Goal: Information Seeking & Learning: Learn about a topic

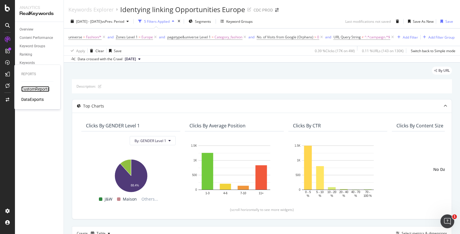
click at [38, 91] on div "CustomReports" at bounding box center [35, 89] width 28 height 6
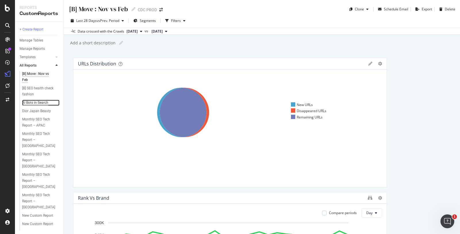
click at [43, 101] on div "AI Bots in Search" at bounding box center [35, 103] width 26 height 6
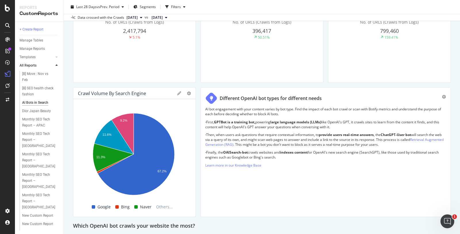
scroll to position [64, 0]
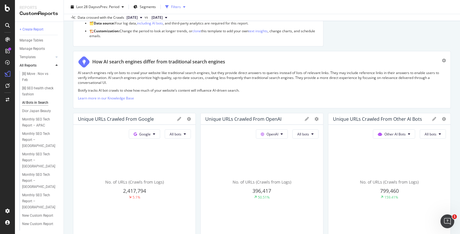
click at [171, 4] on div "button" at bounding box center [167, 7] width 8 height 8
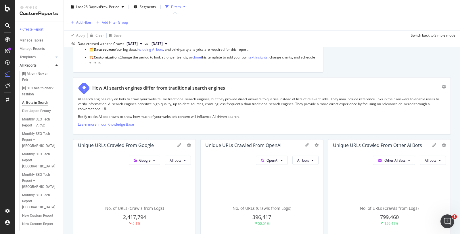
scroll to position [90, 0]
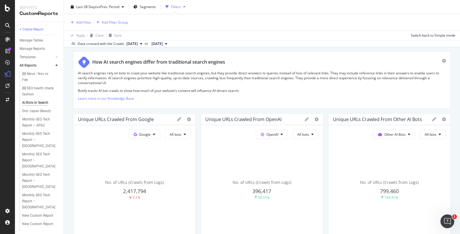
click at [85, 26] on div "Add Filter Add Filter Group" at bounding box center [261, 22] width 387 height 16
click at [74, 22] on div "button" at bounding box center [72, 22] width 8 height 3
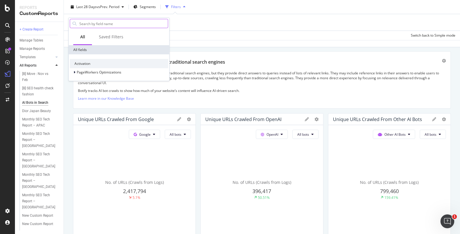
click at [86, 24] on input "text" at bounding box center [123, 23] width 89 height 9
type input "zone"
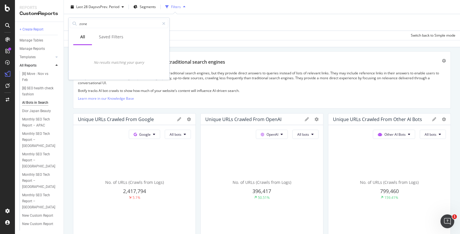
click at [244, 22] on div "Add Filter Add Filter Group" at bounding box center [261, 22] width 387 height 16
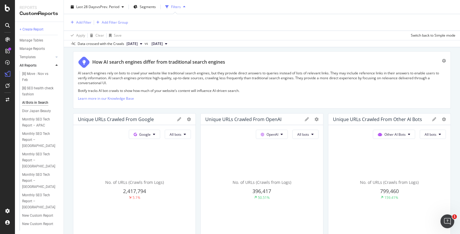
scroll to position [0, 0]
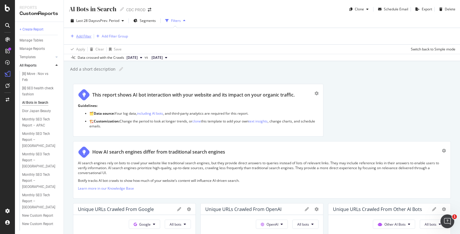
click at [86, 35] on div "Add Filter" at bounding box center [83, 36] width 15 height 5
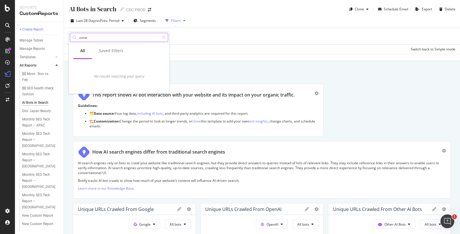
click at [94, 38] on input "zone" at bounding box center [119, 37] width 81 height 9
type input "z"
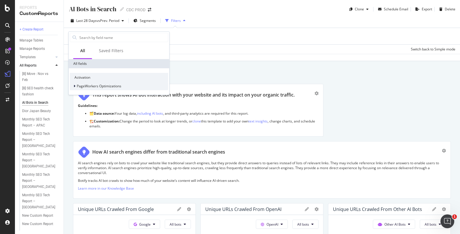
click at [74, 87] on icon at bounding box center [75, 85] width 2 height 3
click at [74, 87] on icon at bounding box center [74, 85] width 2 height 3
click at [250, 31] on div "Add Filter Add Filter Group" at bounding box center [261, 36] width 387 height 16
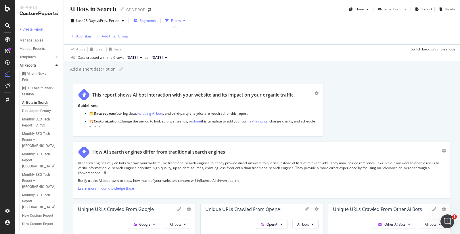
click at [150, 18] on span "Segments" at bounding box center [148, 20] width 16 height 5
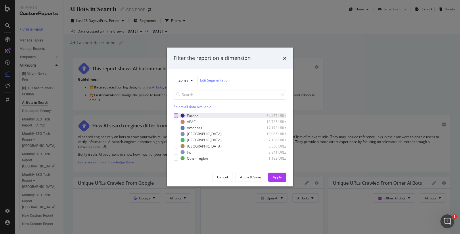
click at [176, 115] on div "modal" at bounding box center [176, 115] width 5 height 5
click at [274, 180] on div "Apply" at bounding box center [277, 177] width 9 height 9
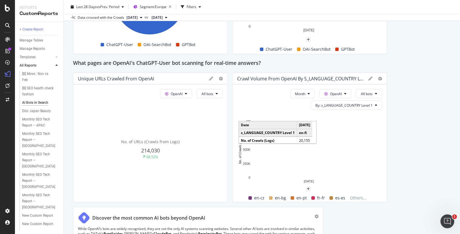
scroll to position [534, 0]
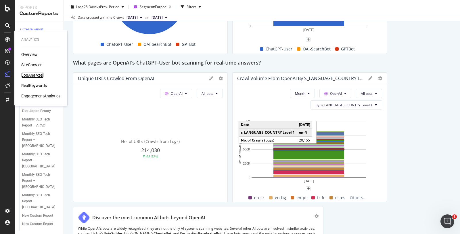
click at [33, 75] on div "LogAnalyzer" at bounding box center [32, 75] width 22 height 6
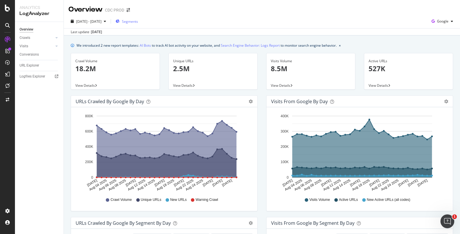
click at [138, 19] on span "Segments" at bounding box center [130, 21] width 16 height 5
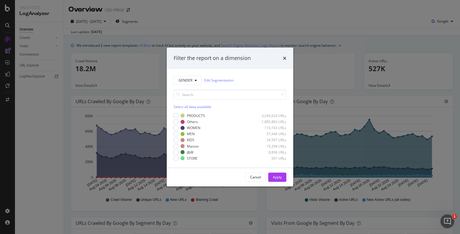
click at [337, 92] on div "Filter the report on a dimension GENDER Edit Segmentation Select all data avail…" at bounding box center [230, 117] width 460 height 234
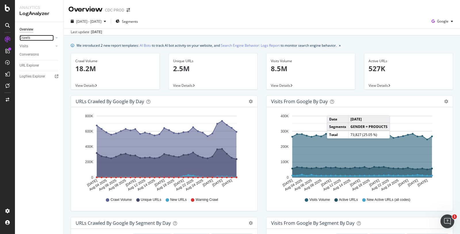
click at [48, 35] on link "Crawls" at bounding box center [37, 38] width 34 height 6
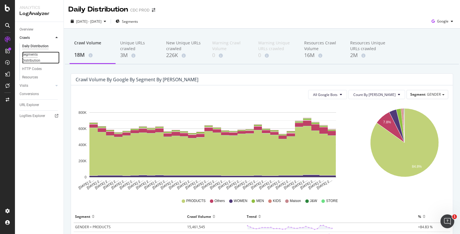
click at [29, 56] on div "Segments Distribution" at bounding box center [38, 58] width 32 height 12
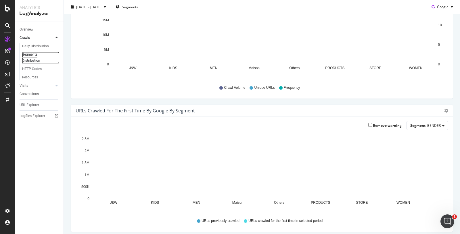
scroll to position [96, 0]
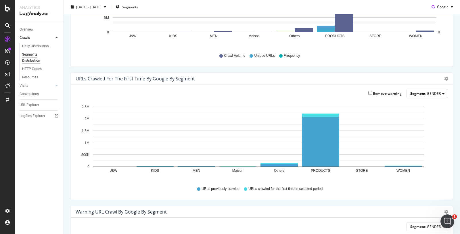
click at [428, 94] on span "GENDER" at bounding box center [434, 93] width 14 height 5
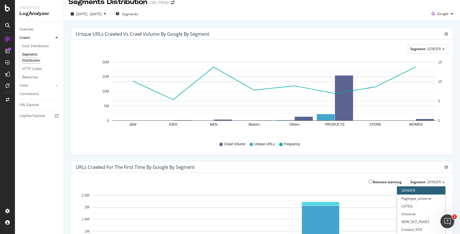
scroll to position [0, 0]
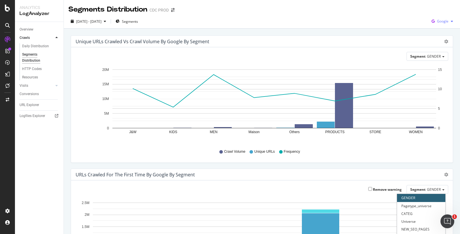
click at [443, 17] on button "Google" at bounding box center [443, 21] width 26 height 9
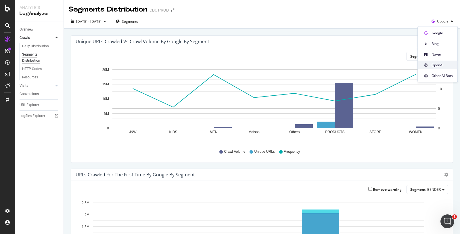
click at [438, 66] on span "OpenAI" at bounding box center [442, 64] width 21 height 5
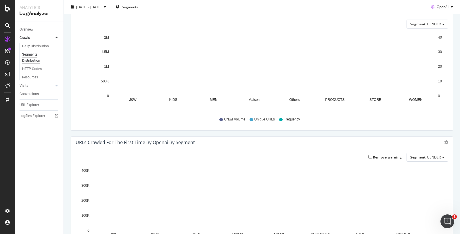
scroll to position [96, 0]
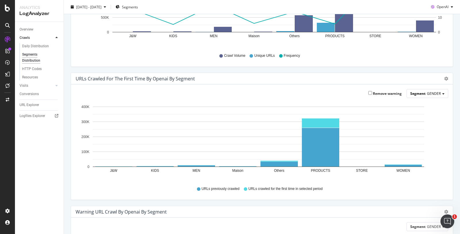
click at [419, 91] on span "Segment" at bounding box center [418, 93] width 15 height 5
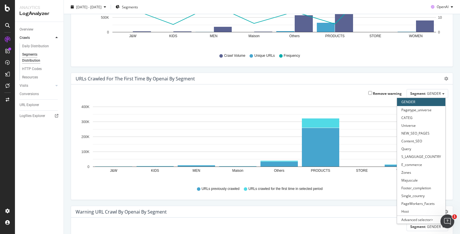
click at [272, 77] on div "URLs Crawled for the First Time by openai by Segment" at bounding box center [256, 79] width 360 height 6
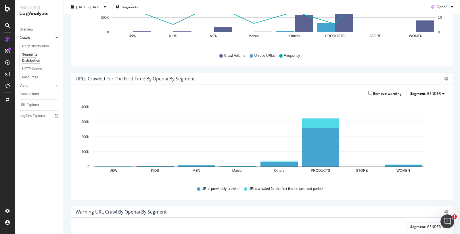
click at [436, 94] on span "GENDER" at bounding box center [434, 93] width 14 height 5
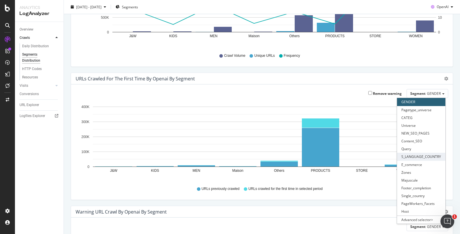
click at [417, 156] on div "S_LANGUAGE_COUNTRY" at bounding box center [421, 156] width 48 height 8
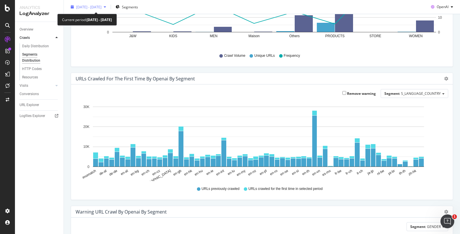
click at [88, 3] on div "2025 Aug. 2nd - Aug. 31st" at bounding box center [88, 7] width 40 height 9
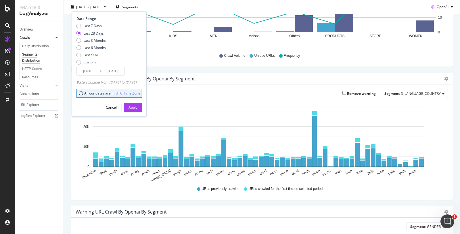
click at [243, 87] on div "Remove warning Segment S_LANGUAGE_COUNTRY Hold CTRL while clicking to filter th…" at bounding box center [262, 141] width 382 height 115
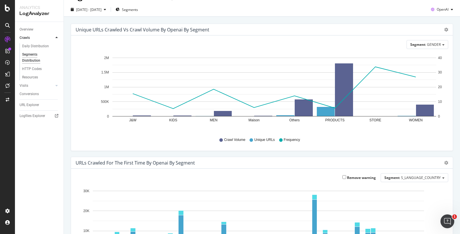
scroll to position [0, 0]
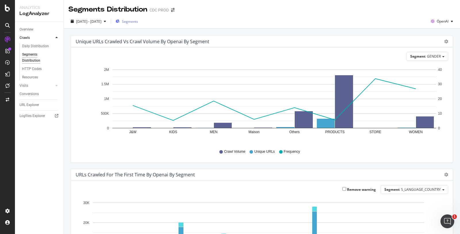
click at [138, 20] on span "Segments" at bounding box center [130, 21] width 16 height 5
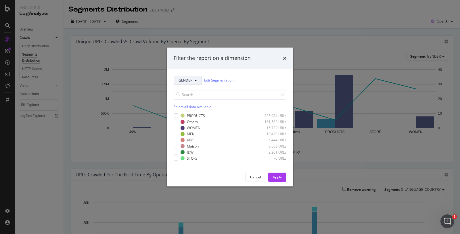
click at [198, 79] on button "GENDER" at bounding box center [188, 80] width 28 height 9
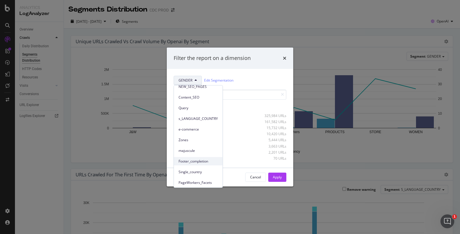
scroll to position [69, 0]
click at [190, 125] on span "Zones" at bounding box center [198, 127] width 39 height 5
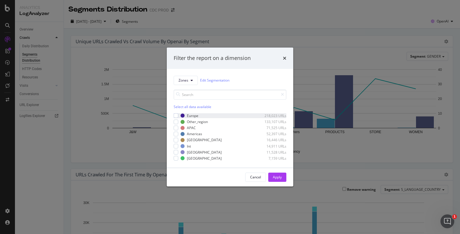
click at [179, 115] on div "Europe 218,023 URLs" at bounding box center [230, 115] width 113 height 5
click at [277, 176] on div "Apply" at bounding box center [277, 176] width 9 height 5
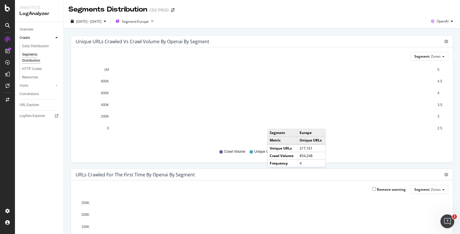
scroll to position [64, 0]
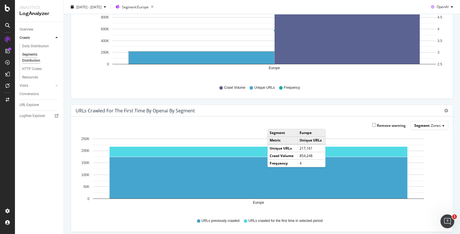
click at [435, 124] on span "Zones" at bounding box center [436, 125] width 10 height 5
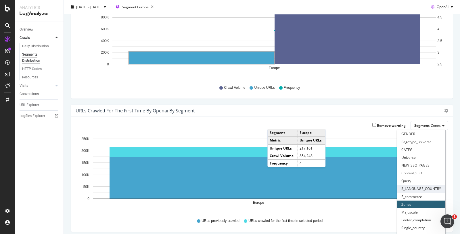
click at [426, 190] on div "S_LANGUAGE_COUNTRY" at bounding box center [421, 188] width 48 height 8
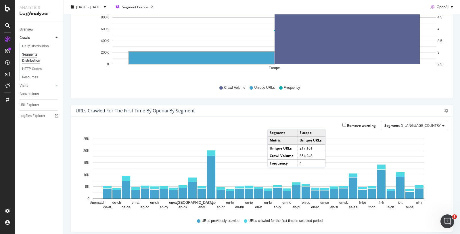
click at [306, 105] on div "URLs Crawled for the First Time by openai by Segment Bar (by Value) Bar (by Per…" at bounding box center [262, 111] width 382 height 12
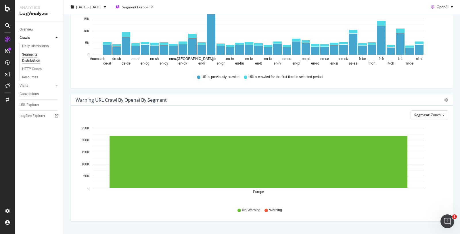
scroll to position [220, 0]
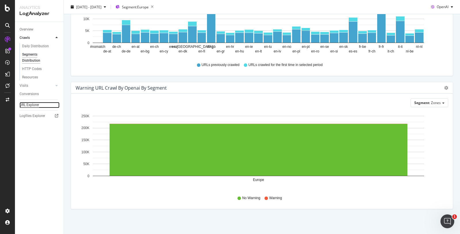
click at [24, 104] on div "URL Explorer" at bounding box center [30, 105] width 20 height 6
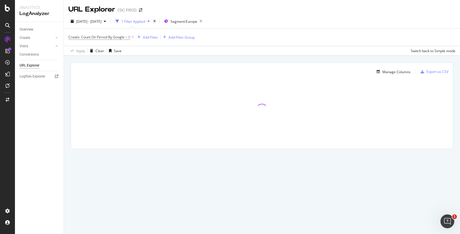
click at [122, 34] on span "Crawls: Count On Period By Google > 0" at bounding box center [101, 37] width 67 height 8
click at [113, 36] on span "Crawls: Count On Period By Google" at bounding box center [96, 37] width 56 height 5
click at [89, 50] on span "By Google" at bounding box center [82, 50] width 16 height 5
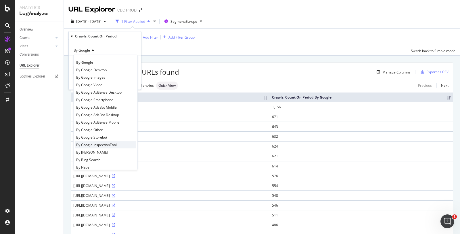
scroll to position [32, 0]
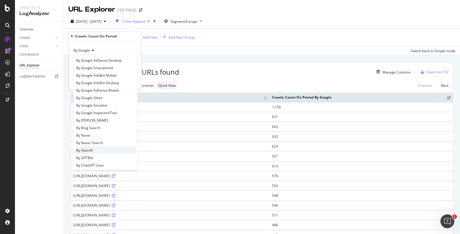
click at [106, 146] on div "By OpenAI" at bounding box center [106, 149] width 62 height 7
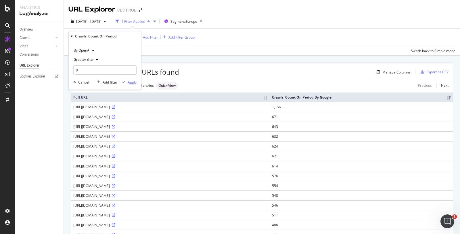
click at [132, 81] on div "Apply" at bounding box center [132, 81] width 9 height 5
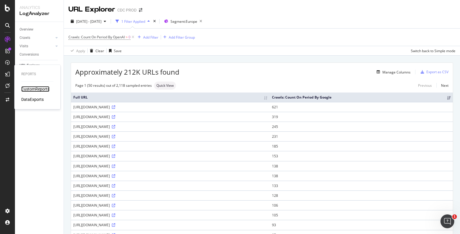
click at [29, 89] on div "CustomReports" at bounding box center [35, 89] width 28 height 6
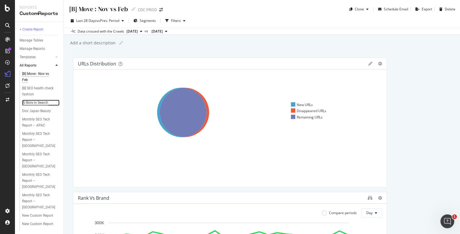
click at [32, 101] on div "AI Bots in Search" at bounding box center [35, 103] width 26 height 6
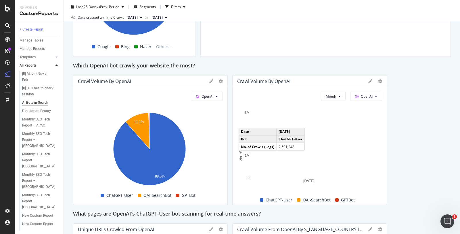
scroll to position [511, 0]
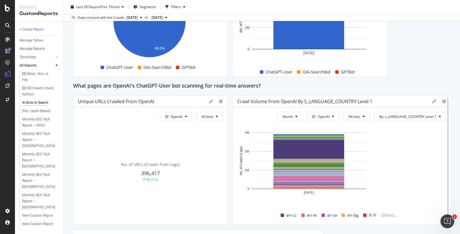
drag, startPoint x: 382, startPoint y: 123, endPoint x: 446, endPoint y: 125, distance: 63.9
click at [446, 125] on div at bounding box center [448, 159] width 6 height 129
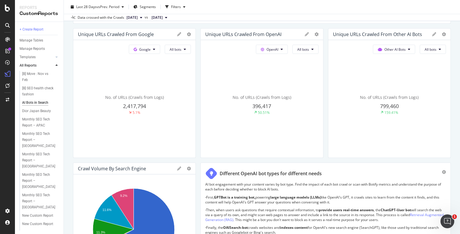
scroll to position [96, 0]
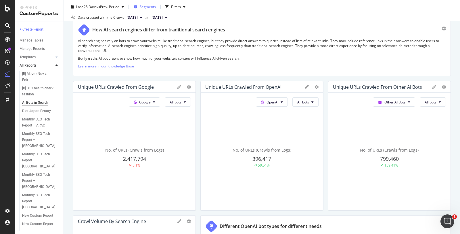
click at [148, 6] on span "Segments" at bounding box center [148, 6] width 16 height 5
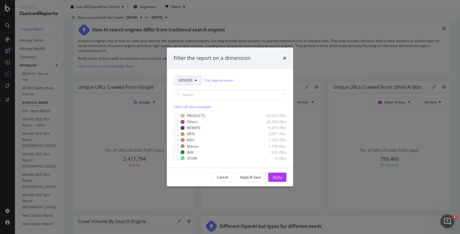
click at [188, 83] on button "GENDER" at bounding box center [188, 80] width 28 height 9
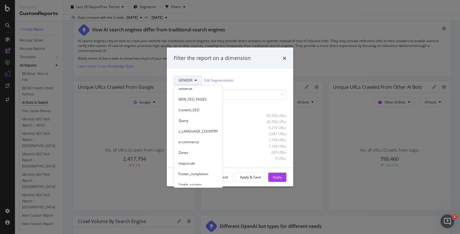
scroll to position [58, 0]
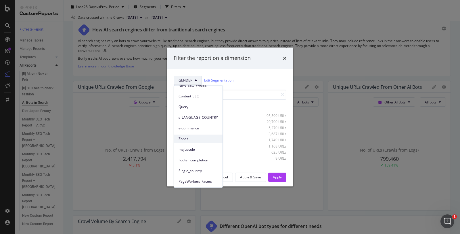
click at [189, 142] on div "Zones" at bounding box center [198, 138] width 49 height 8
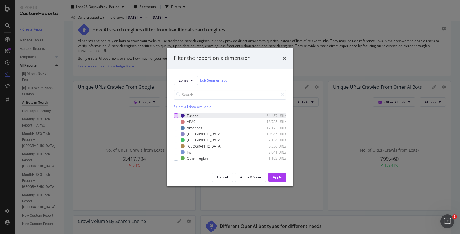
click at [175, 117] on div "modal" at bounding box center [176, 115] width 5 height 5
click at [275, 178] on div "Apply" at bounding box center [277, 176] width 9 height 5
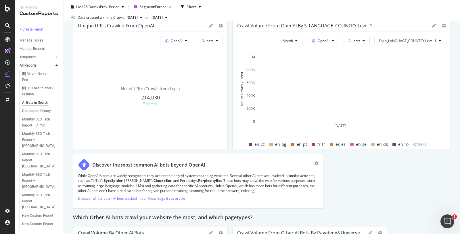
scroll to position [575, 0]
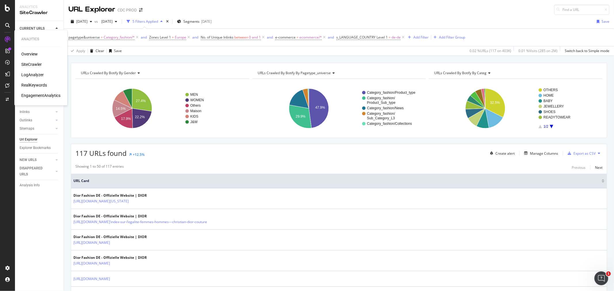
click at [30, 63] on div "SiteCrawler" at bounding box center [31, 65] width 20 height 6
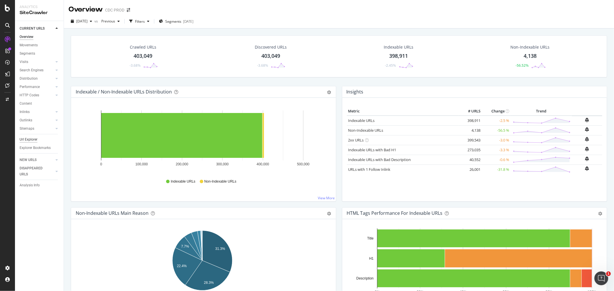
click at [30, 138] on div "Url Explorer" at bounding box center [29, 140] width 18 height 6
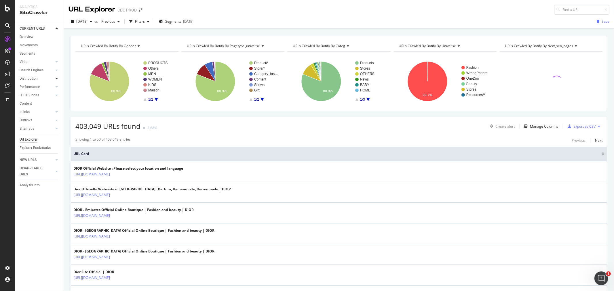
click at [55, 77] on div at bounding box center [57, 79] width 6 height 6
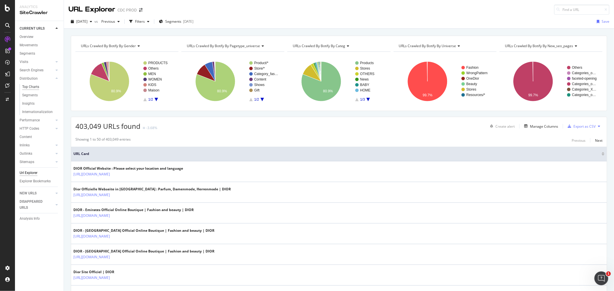
click at [32, 87] on div "Top Charts" at bounding box center [30, 87] width 17 height 6
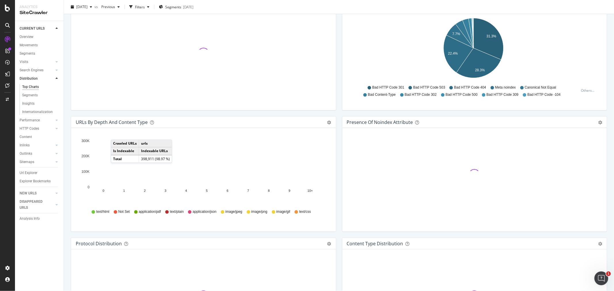
scroll to position [352, 0]
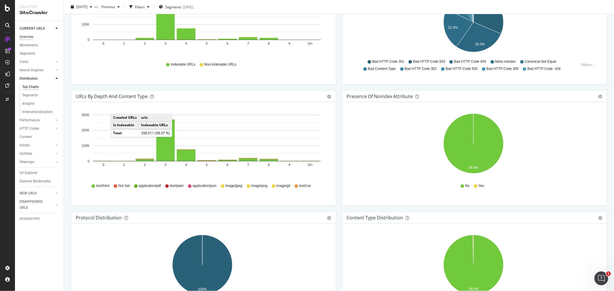
click at [27, 38] on div "Overview" at bounding box center [27, 37] width 14 height 6
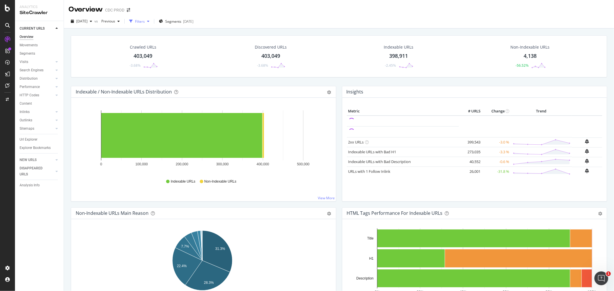
click at [145, 21] on div "Filters" at bounding box center [140, 21] width 10 height 5
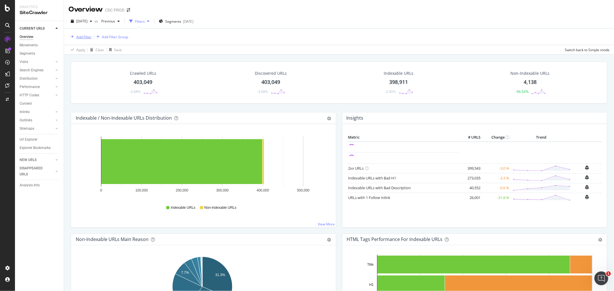
click at [83, 35] on div "Add Filter" at bounding box center [83, 37] width 15 height 5
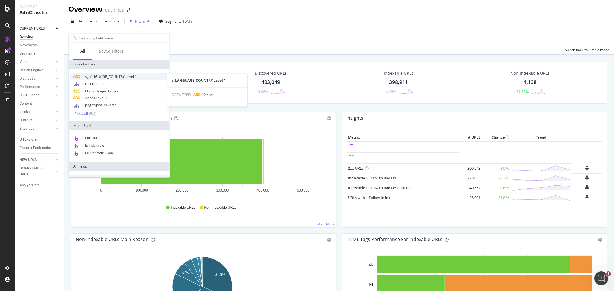
click at [105, 77] on span "s_LANGUAGE_COUNTRY Level 1" at bounding box center [111, 76] width 52 height 5
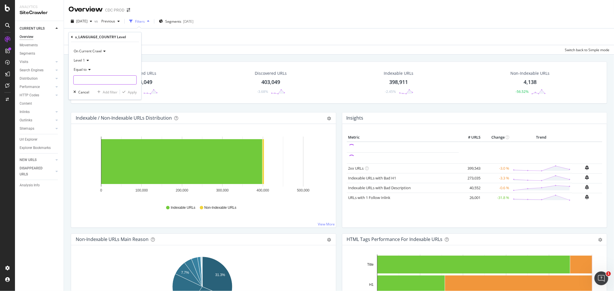
click at [90, 77] on input "text" at bounding box center [105, 79] width 63 height 9
click at [89, 89] on span "de-de" at bounding box center [96, 87] width 42 height 5
type input "de-de"
click at [126, 94] on div "Apply" at bounding box center [128, 91] width 17 height 5
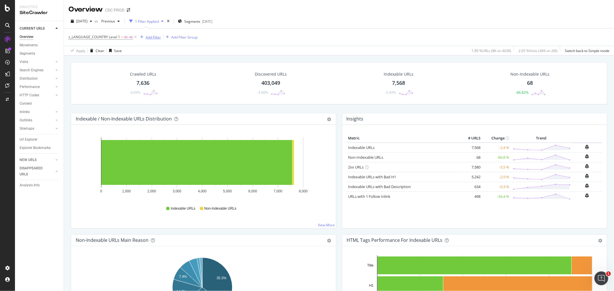
click at [155, 36] on div "Add Filter" at bounding box center [153, 37] width 15 height 5
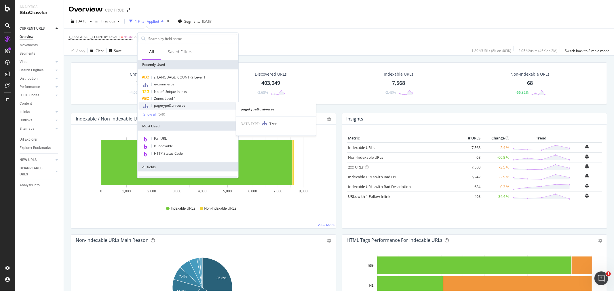
click at [170, 107] on span "pagetype&universe" at bounding box center [169, 105] width 31 height 5
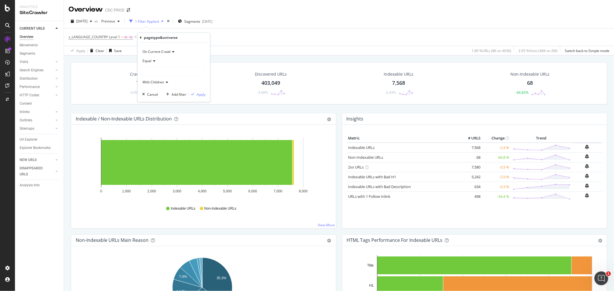
click at [160, 74] on div at bounding box center [173, 71] width 63 height 9
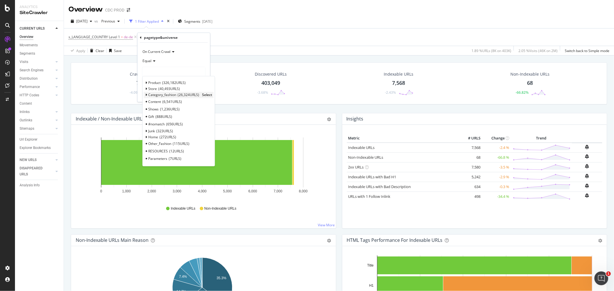
click at [171, 95] on span "Category_fashion" at bounding box center [162, 95] width 28 height 5
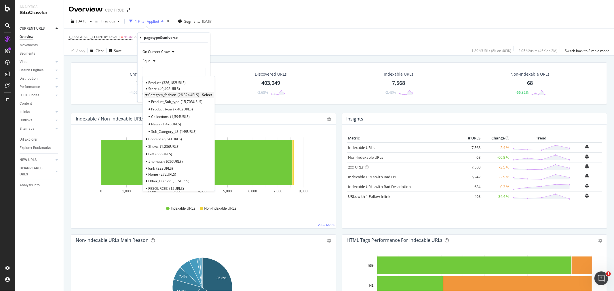
click at [204, 97] on span "Select" at bounding box center [207, 95] width 10 height 5
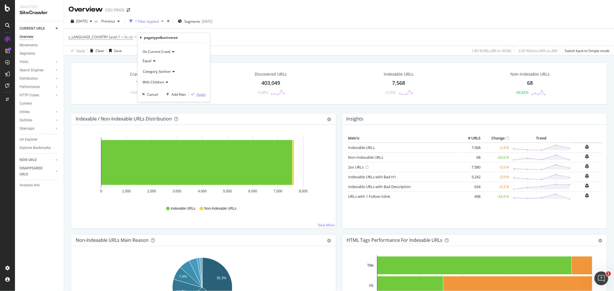
click at [203, 92] on div "Apply" at bounding box center [201, 94] width 9 height 5
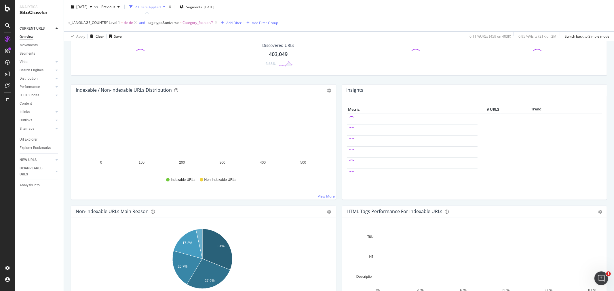
scroll to position [96, 0]
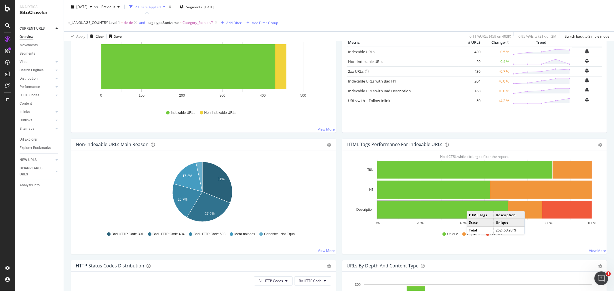
click at [414, 206] on rect "A chart." at bounding box center [442, 210] width 131 height 18
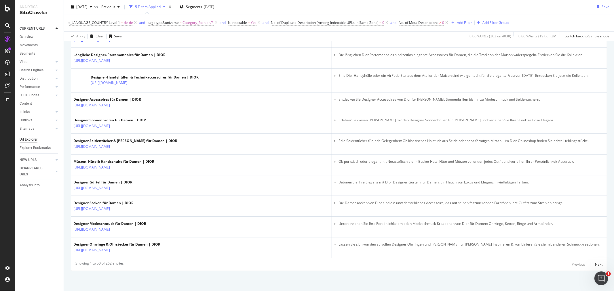
scroll to position [1000, 0]
click at [414, 210] on div "Next" at bounding box center [598, 264] width 7 height 5
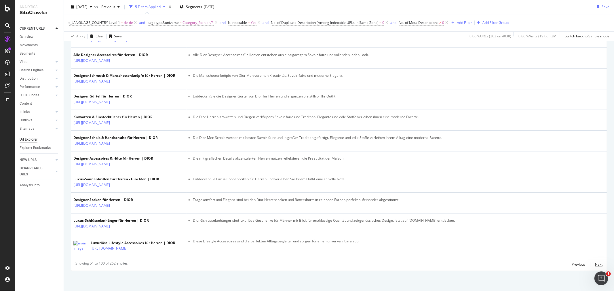
scroll to position [1279, 0]
click at [414, 210] on div "Next" at bounding box center [598, 264] width 7 height 5
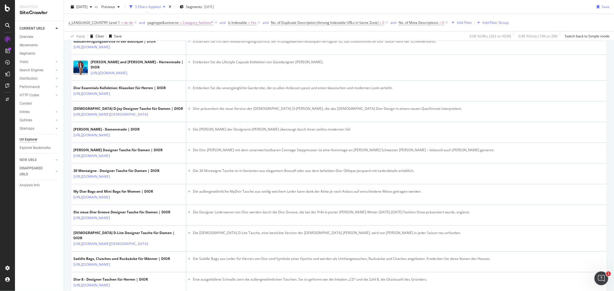
scroll to position [511, 0]
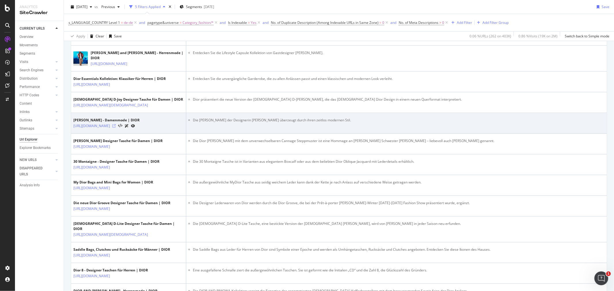
click at [116, 128] on icon at bounding box center [113, 125] width 3 height 3
